Goal: Answer question/provide support

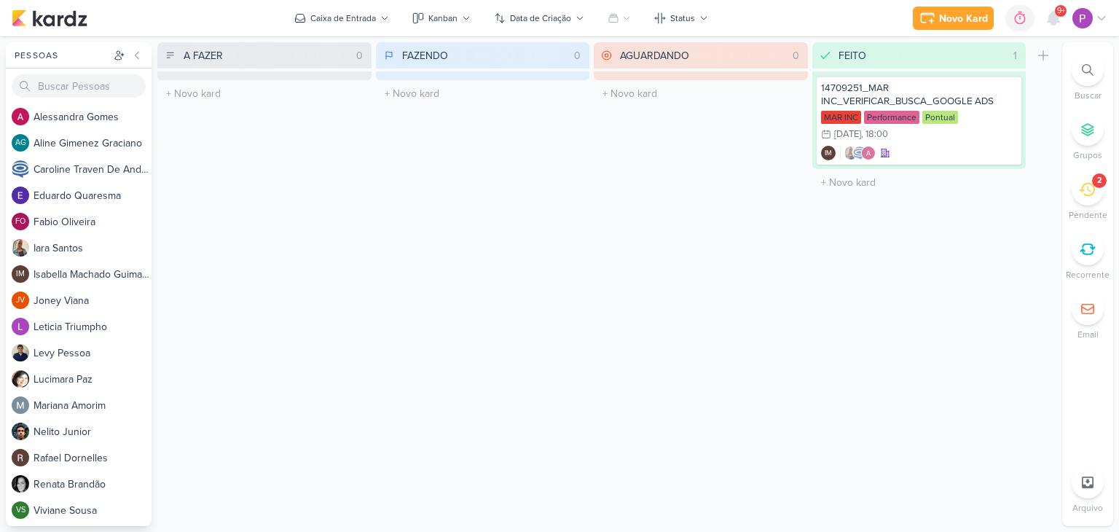
click at [1092, 196] on icon at bounding box center [1087, 189] width 16 height 16
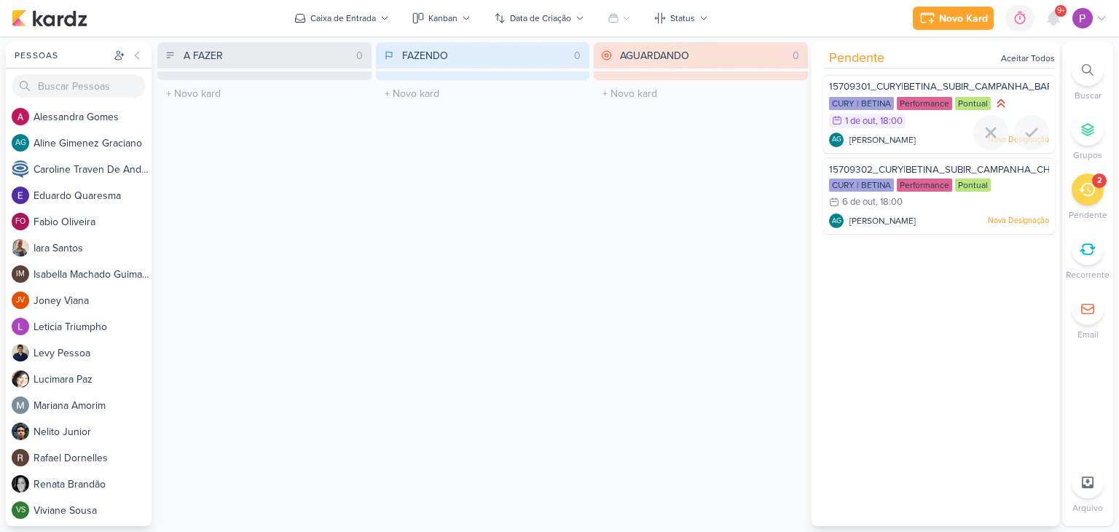
click at [959, 88] on span "15709301_CURY|BETINA_SUBIR_CAMPANHA_BARRA_FUNDA" at bounding box center [966, 87] width 274 height 12
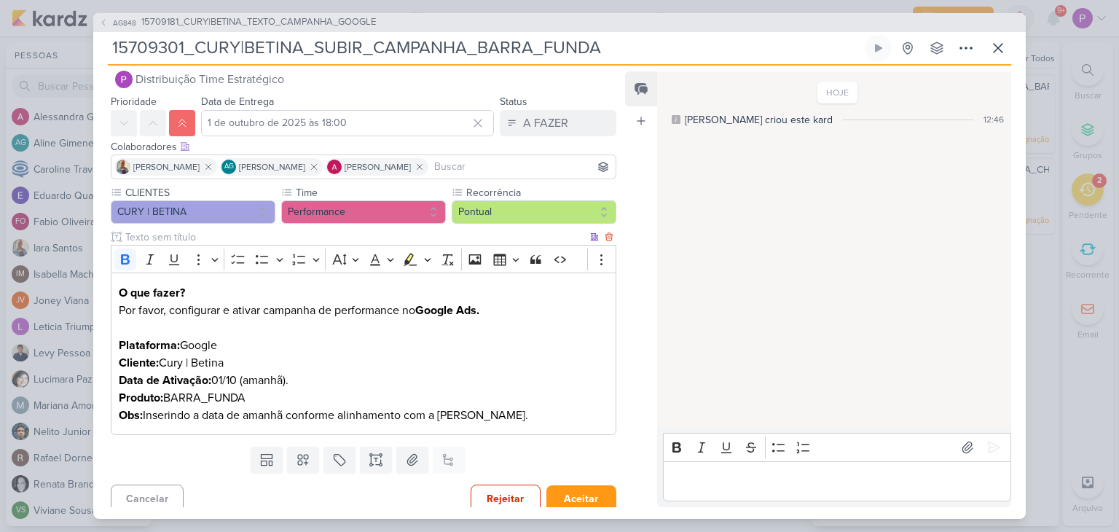
scroll to position [28, 0]
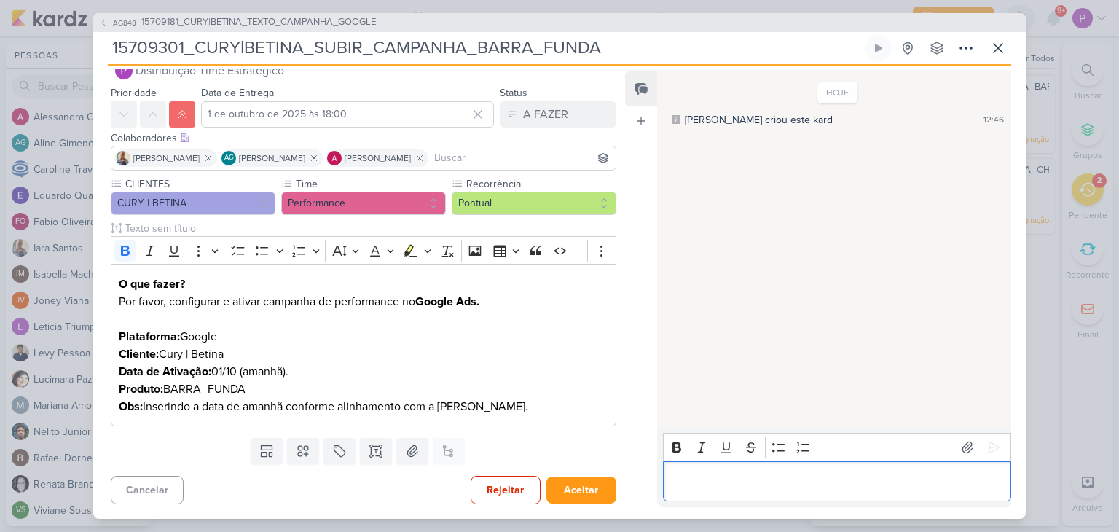
click at [824, 495] on div "Editor editing area: main" at bounding box center [837, 481] width 348 height 40
click at [673, 475] on p "Precisa incluir a estrutura que foi criada para" at bounding box center [836, 480] width 333 height 17
click at [956, 486] on p "Boa tarde. Precisa incluir a estrutura que foi criada para" at bounding box center [836, 480] width 333 height 17
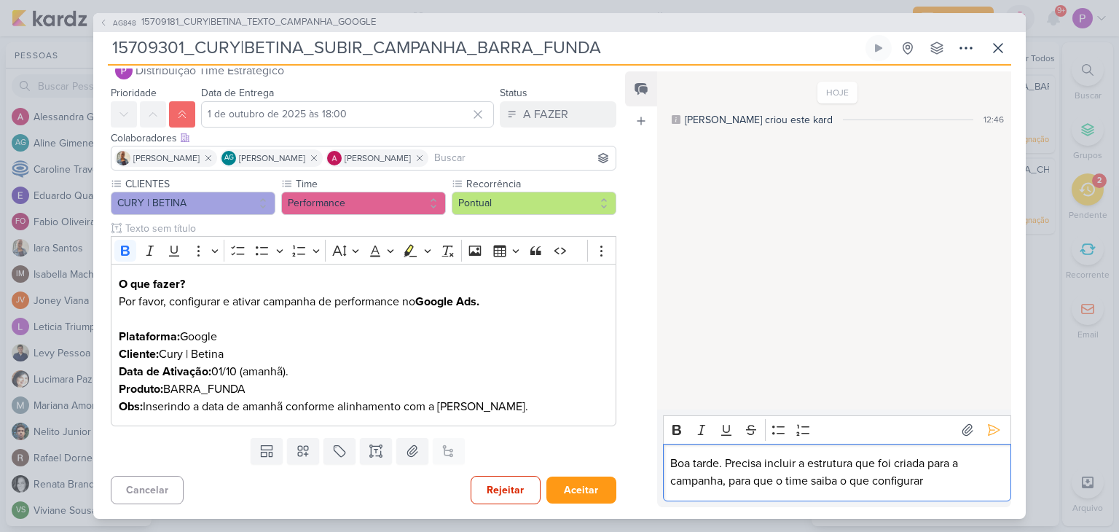
drag, startPoint x: 944, startPoint y: 484, endPoint x: 633, endPoint y: 458, distance: 312.1
click at [633, 458] on div "Feed Atrelar email Solte o email para atrelar ao kard HOJE Aline criou este kar…" at bounding box center [818, 289] width 386 height 436
copy p "Boa tarde. Precisa incluir a estrutura que foi criada para a campanha, para que…"
click at [843, 464] on p "Boa tarde. Precisa incluir a estrutura que foi criada para a campanha, para que…" at bounding box center [836, 472] width 333 height 35
click at [997, 430] on button at bounding box center [993, 429] width 23 height 23
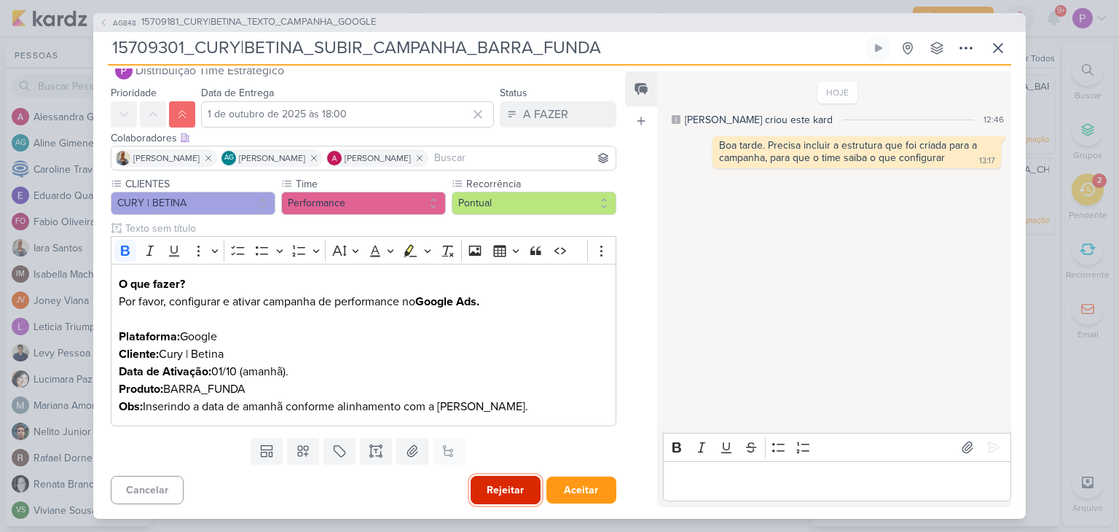
click at [498, 496] on button "Rejeitar" at bounding box center [506, 490] width 70 height 28
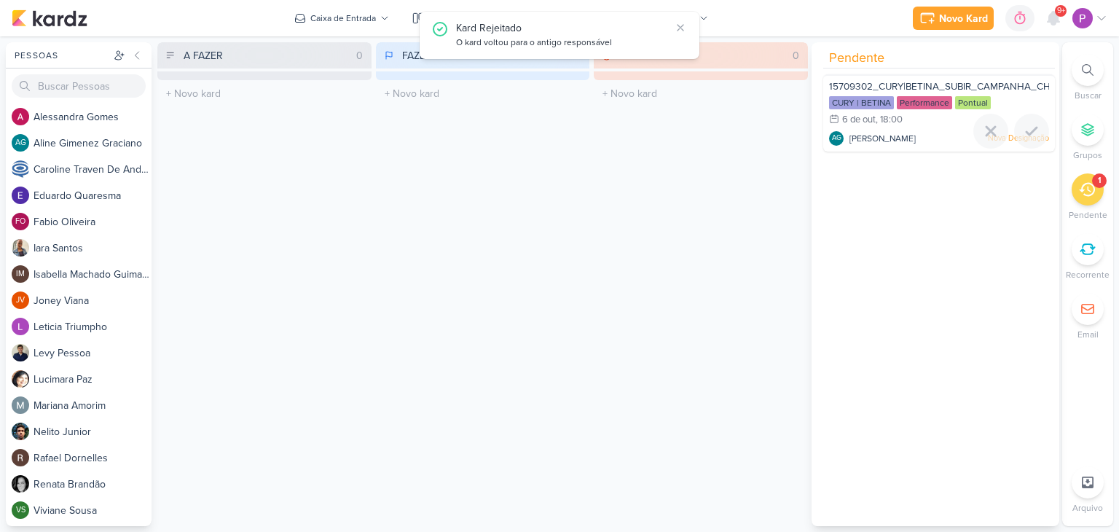
click at [938, 88] on span "15709302_CURY|BETINA_SUBIR_CAMPANHA_CHACARA_SANTO_ANTONIO" at bounding box center [1000, 87] width 342 height 12
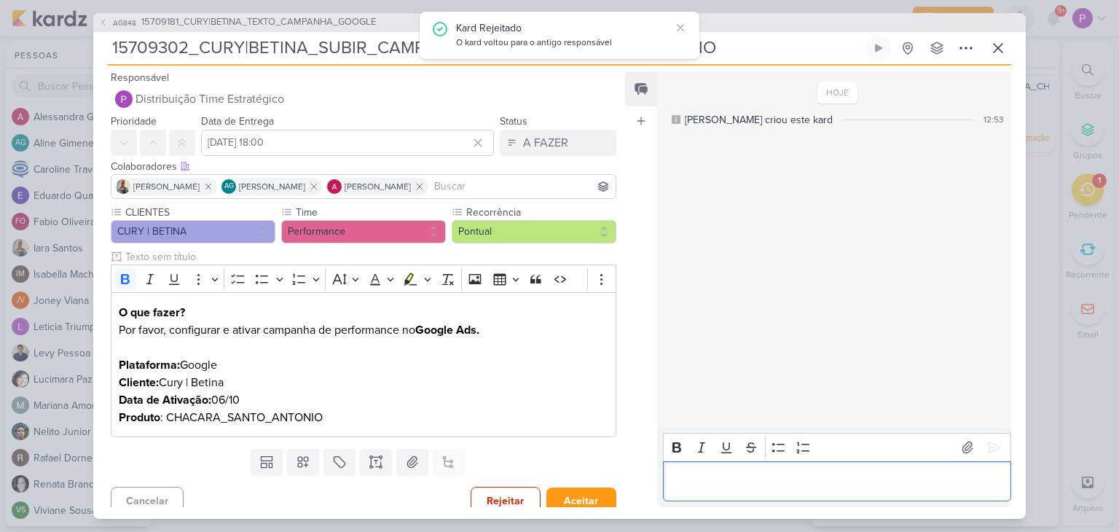
click at [760, 484] on p "Editor editing area: main" at bounding box center [836, 480] width 333 height 17
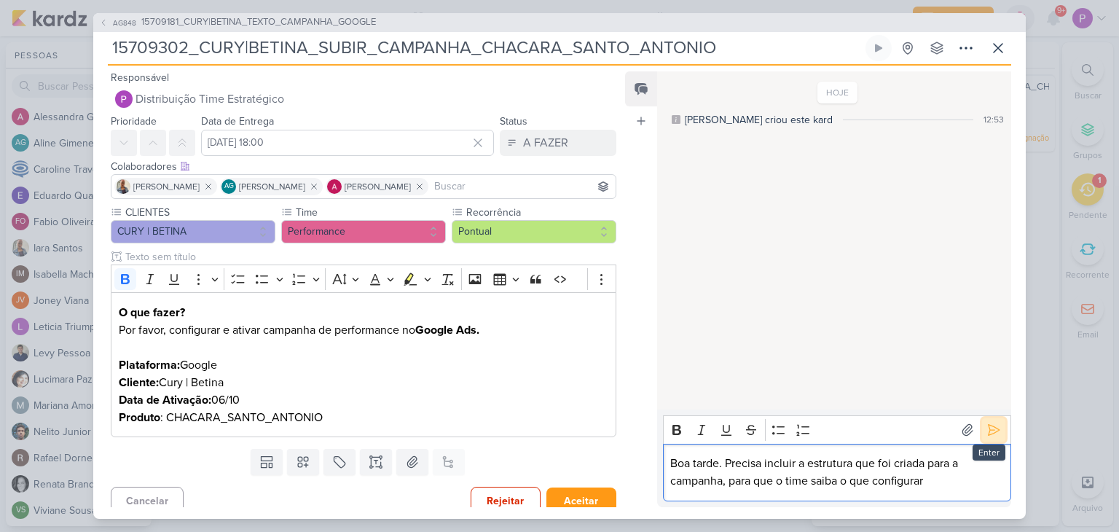
click at [987, 434] on icon at bounding box center [993, 429] width 15 height 15
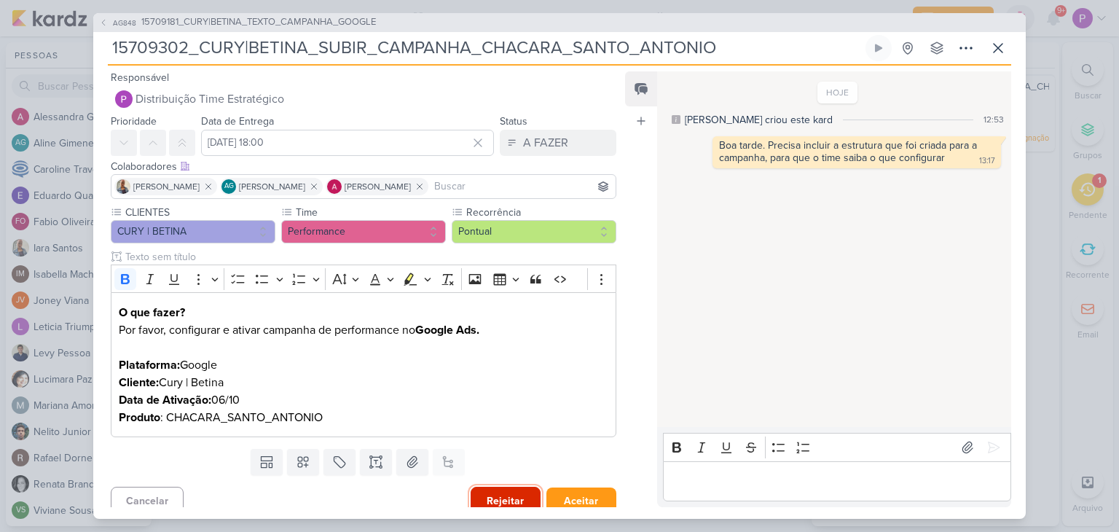
click at [505, 494] on button "Rejeitar" at bounding box center [506, 501] width 70 height 28
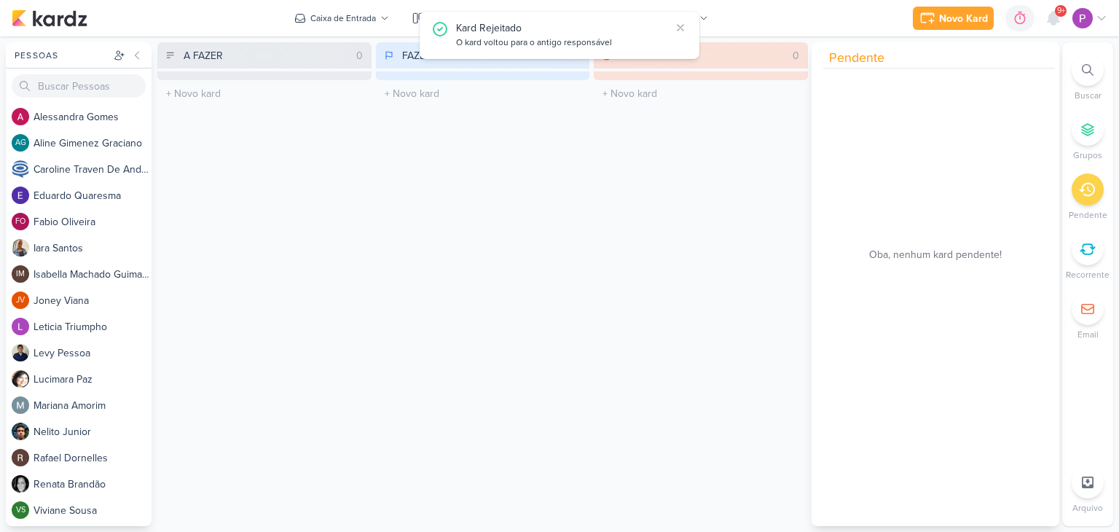
click at [569, 389] on div "FAZENDO 0 Mover Para Esquerda Mover Para Direita [GEOGRAPHIC_DATA] O título do …" at bounding box center [483, 284] width 214 height 484
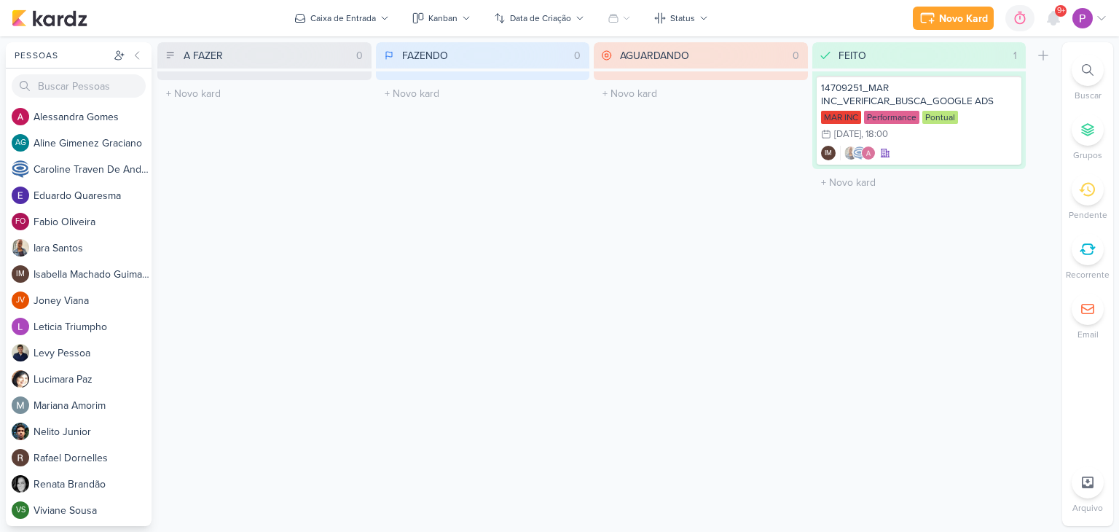
click at [886, 243] on div "FEITO 1 Mover Para Esquerda Mover Para Direita Deletar 14709251_MAR INC_VERIFIC…" at bounding box center [919, 284] width 214 height 484
click at [1081, 191] on icon at bounding box center [1087, 190] width 16 height 14
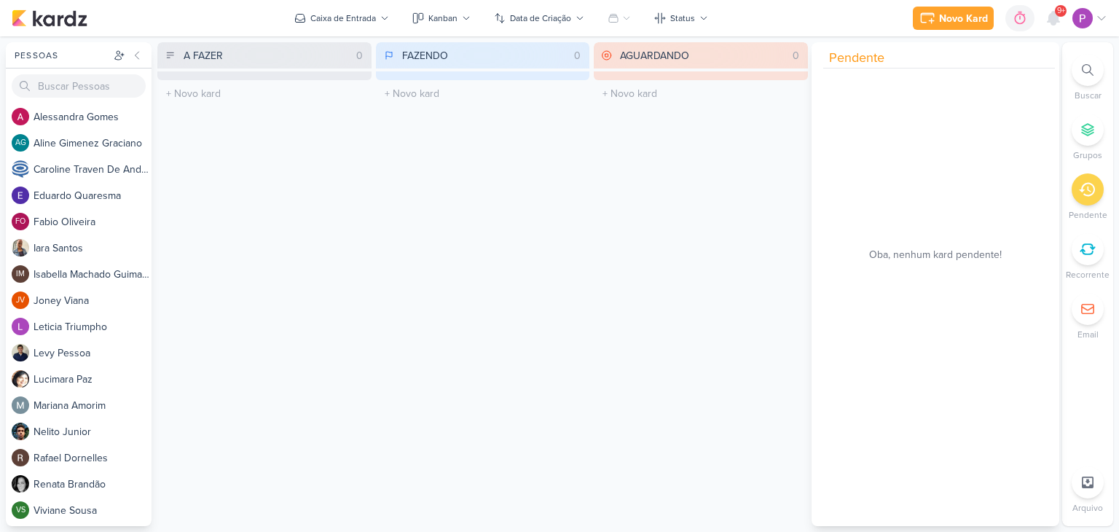
click at [406, 230] on div "FAZENDO 0 Mover Para Esquerda Mover Para Direita [GEOGRAPHIC_DATA] O título do …" at bounding box center [483, 284] width 214 height 484
